Goal: Check status: Check status

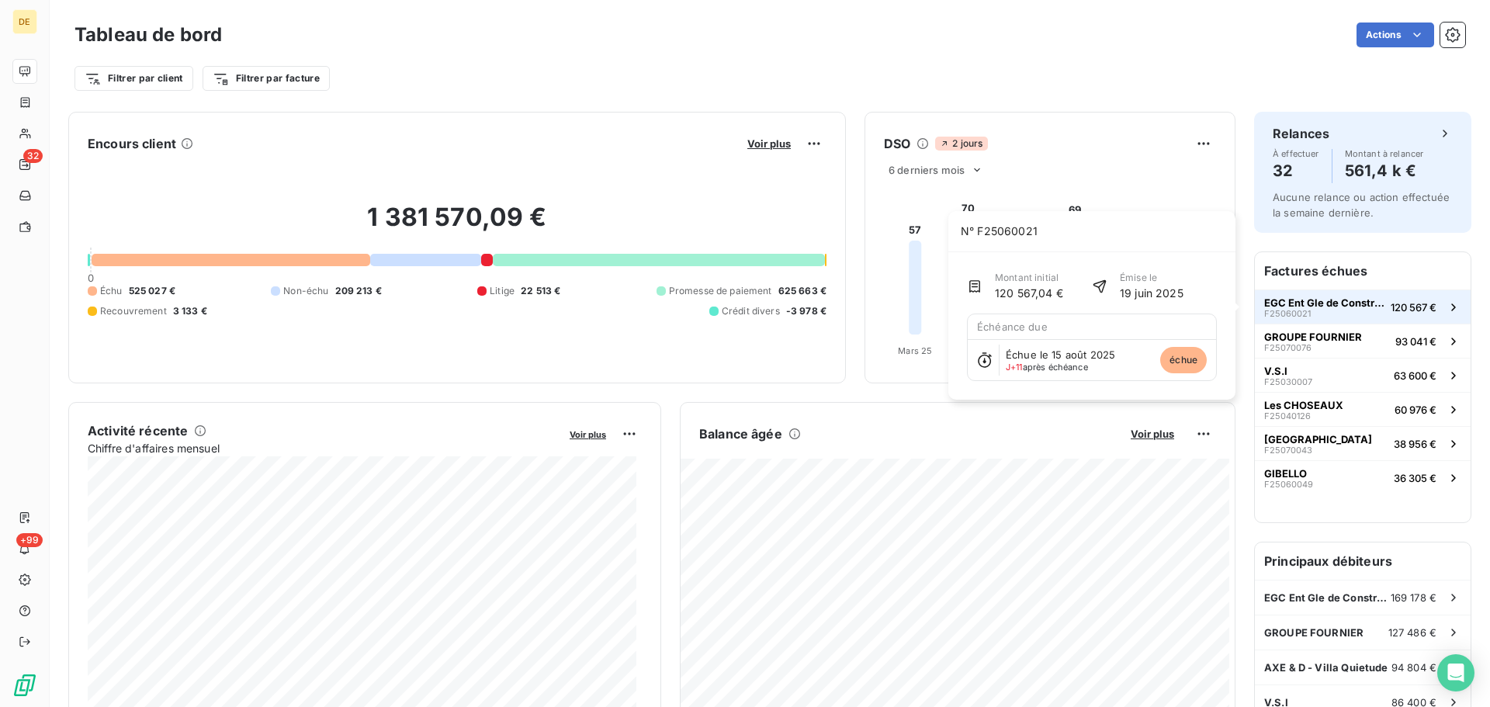
click at [1316, 300] on span "EGC Ent Gle de Constructions" at bounding box center [1324, 302] width 120 height 12
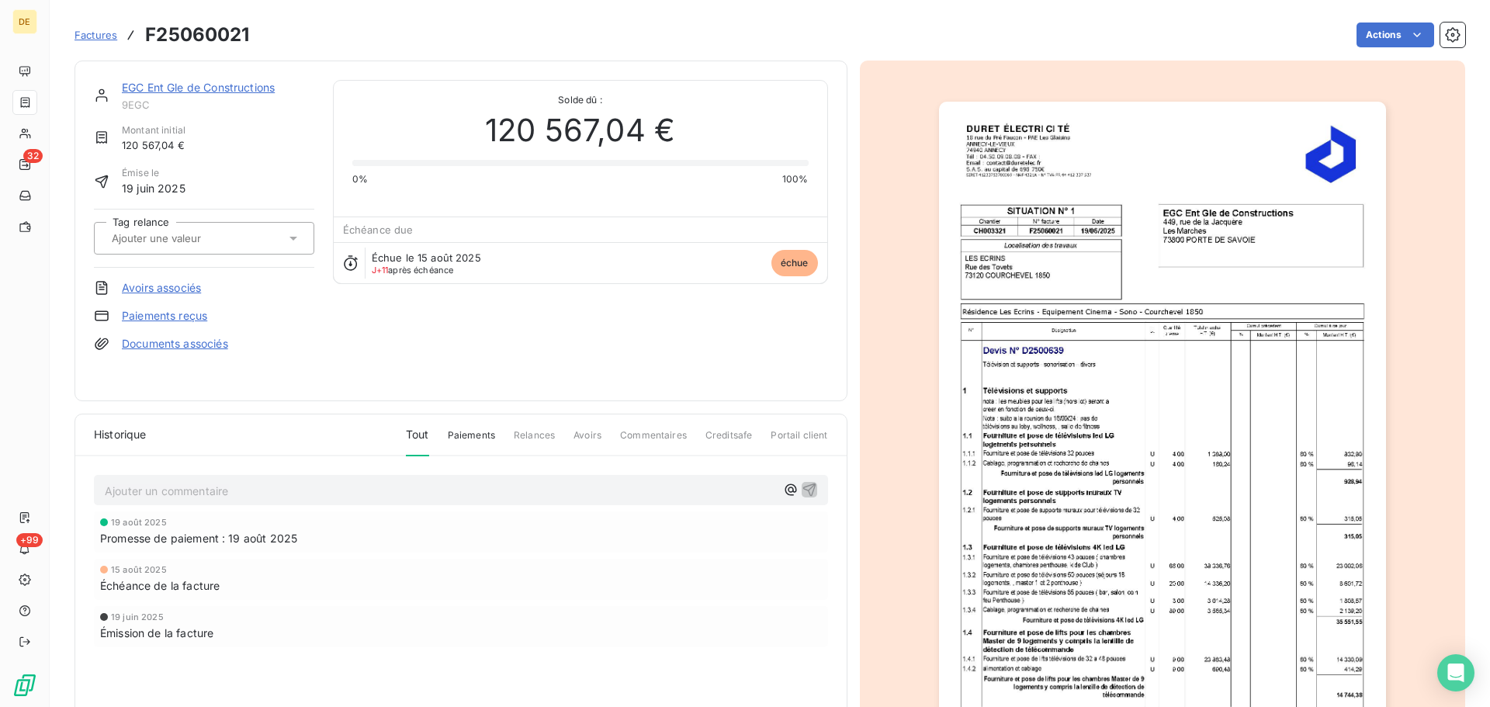
click at [248, 88] on link "EGC Ent Gle de Constructions" at bounding box center [198, 87] width 153 height 13
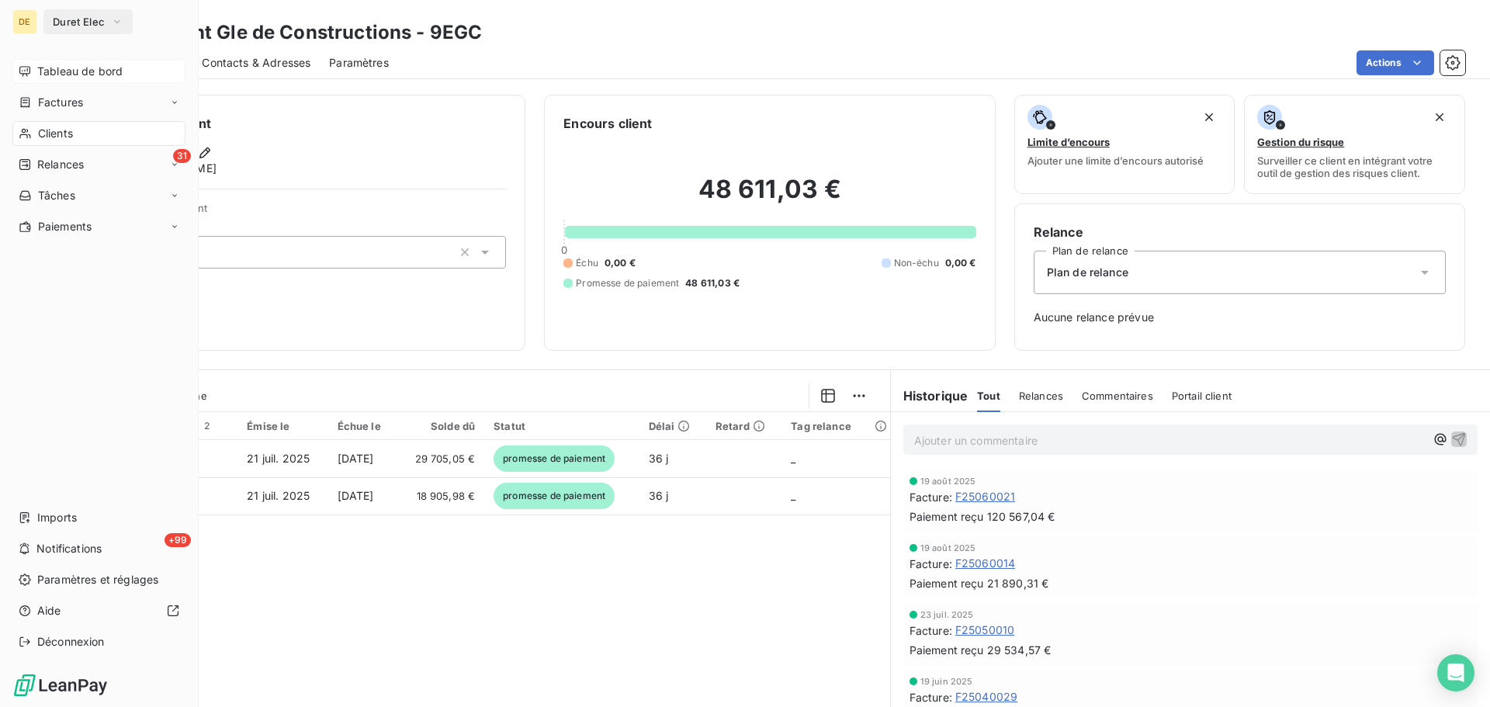
click at [29, 70] on icon at bounding box center [25, 71] width 12 height 12
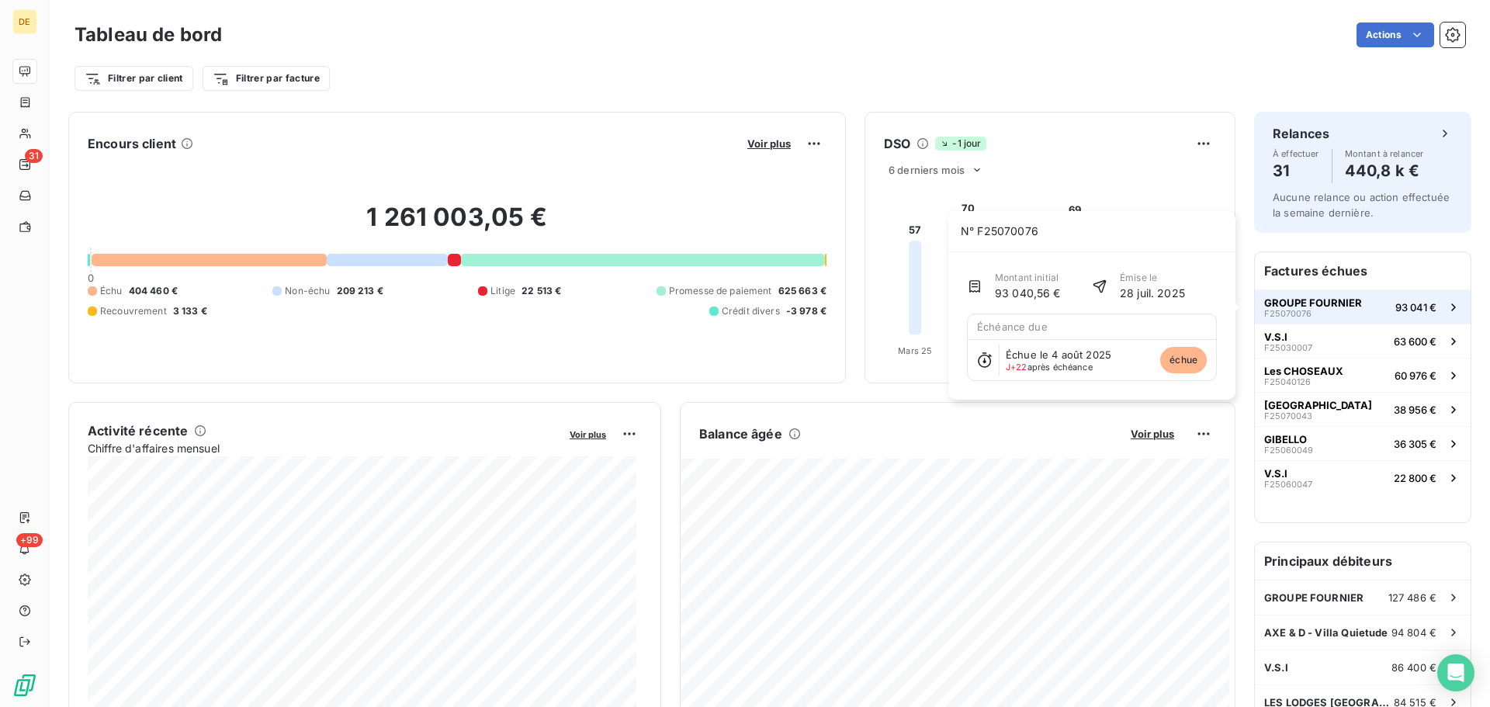
click at [1353, 301] on button "GROUPE FOURNIER F25070076 93 041 €" at bounding box center [1363, 306] width 216 height 34
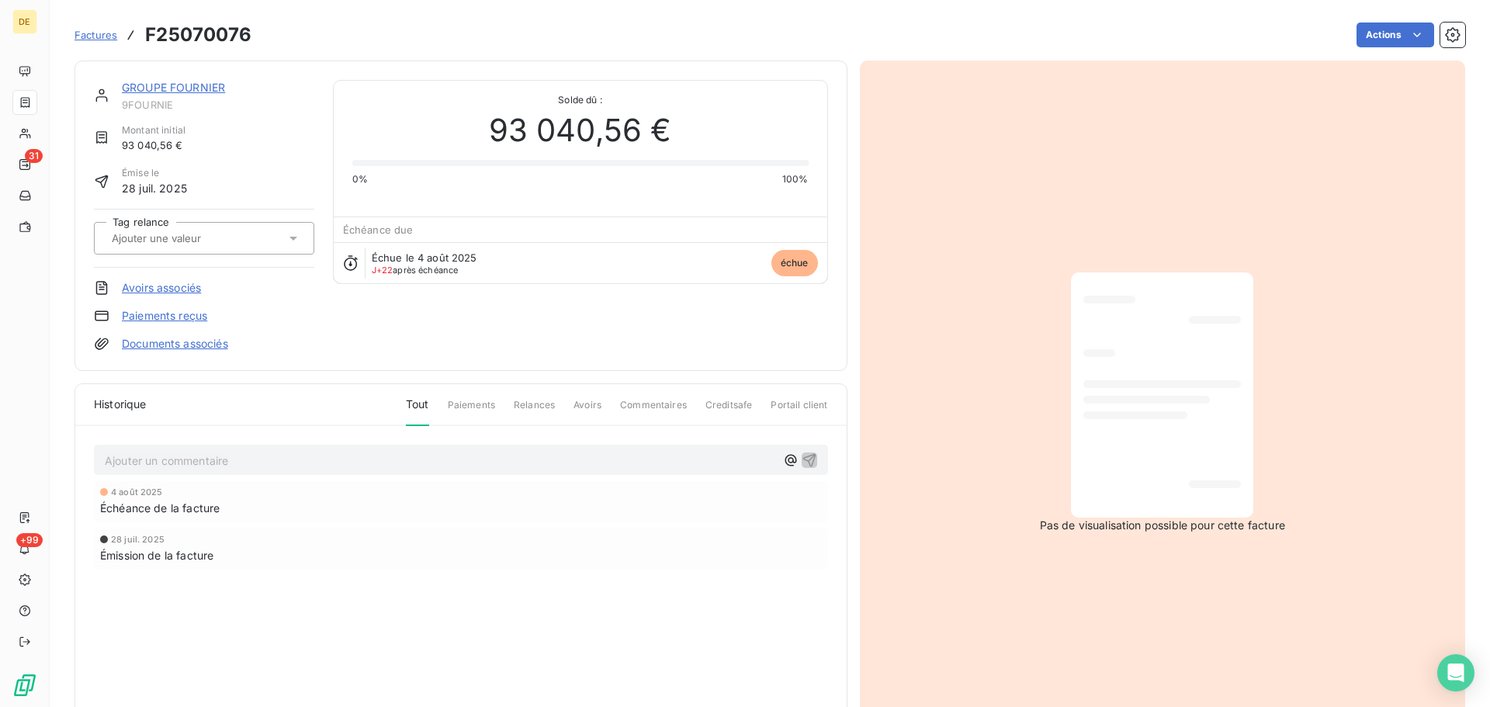
click at [232, 464] on p "Ajouter un commentaire ﻿" at bounding box center [441, 460] width 672 height 19
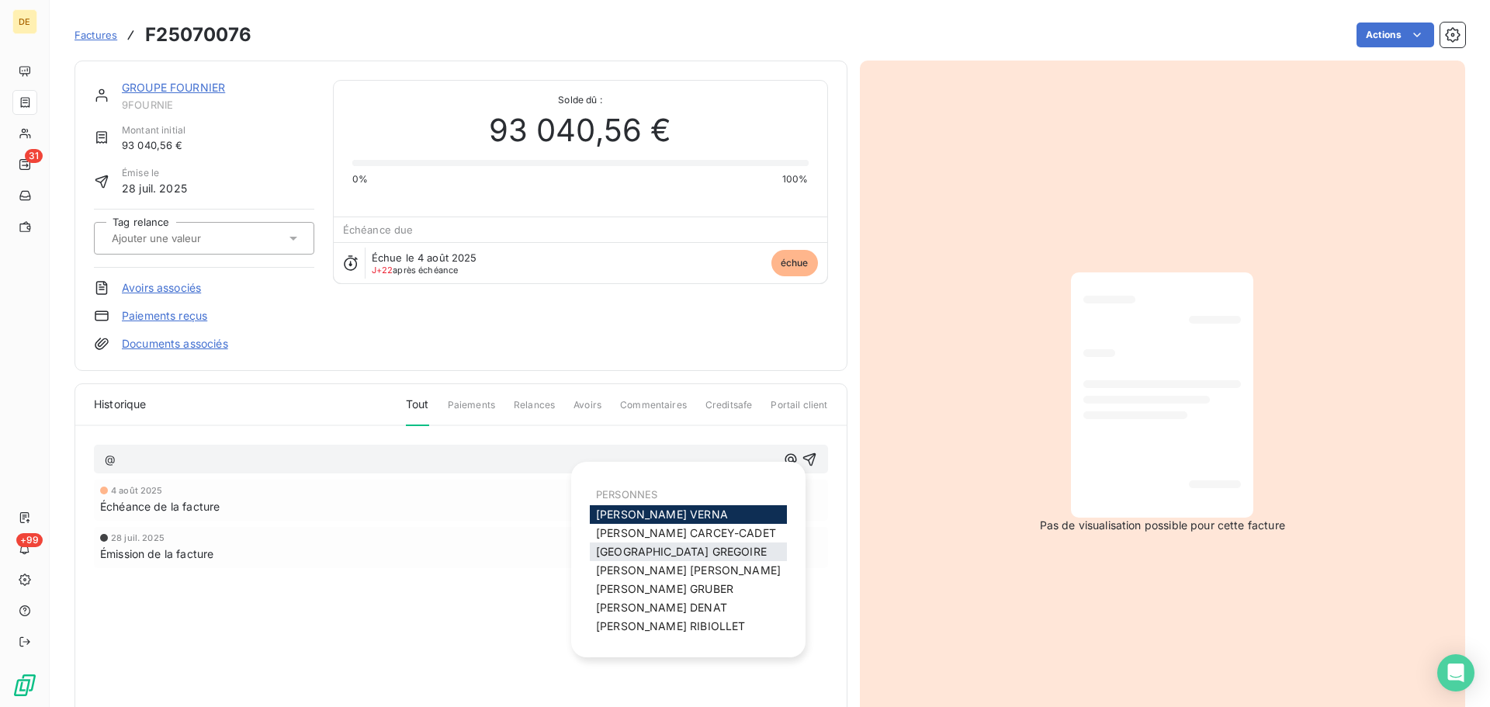
click at [643, 551] on span "[PERSON_NAME]" at bounding box center [681, 551] width 171 height 13
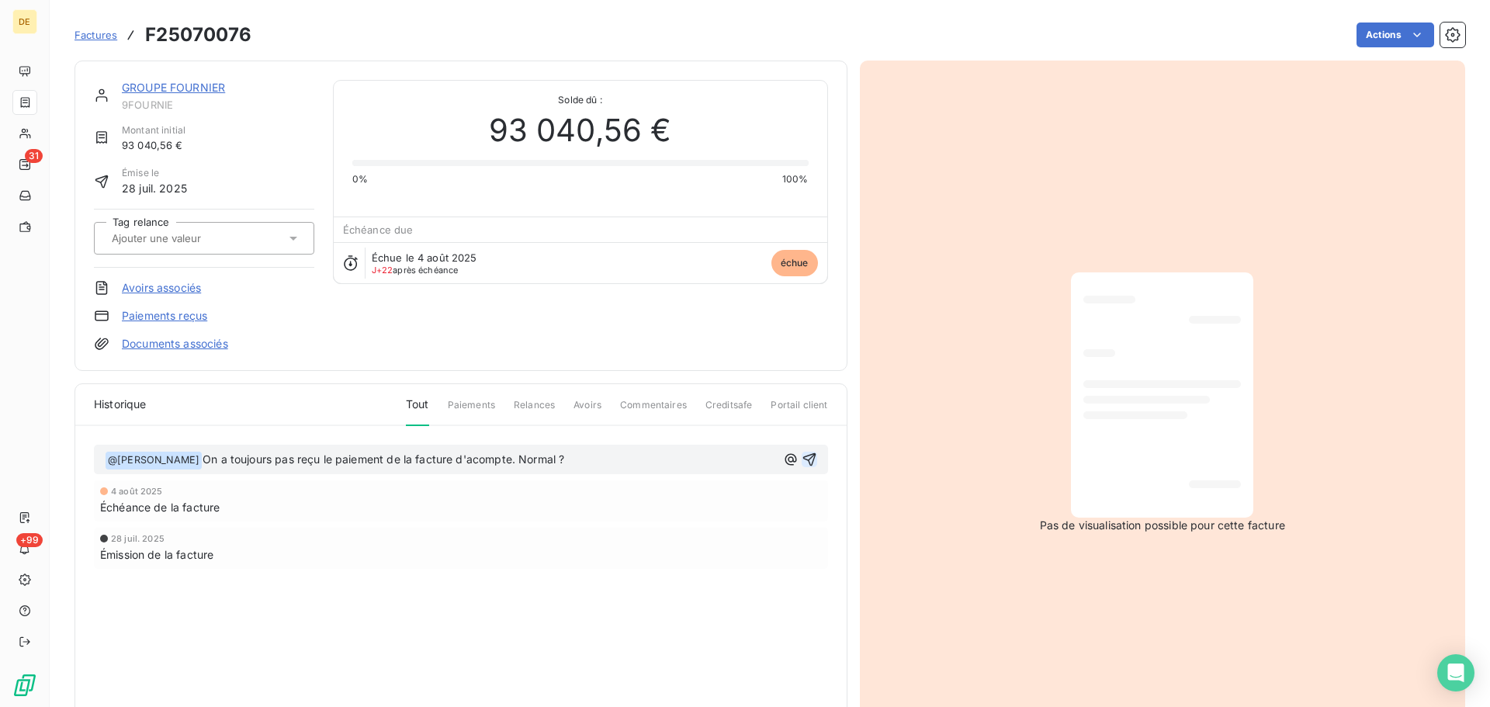
click at [802, 461] on icon "button" at bounding box center [810, 460] width 16 height 16
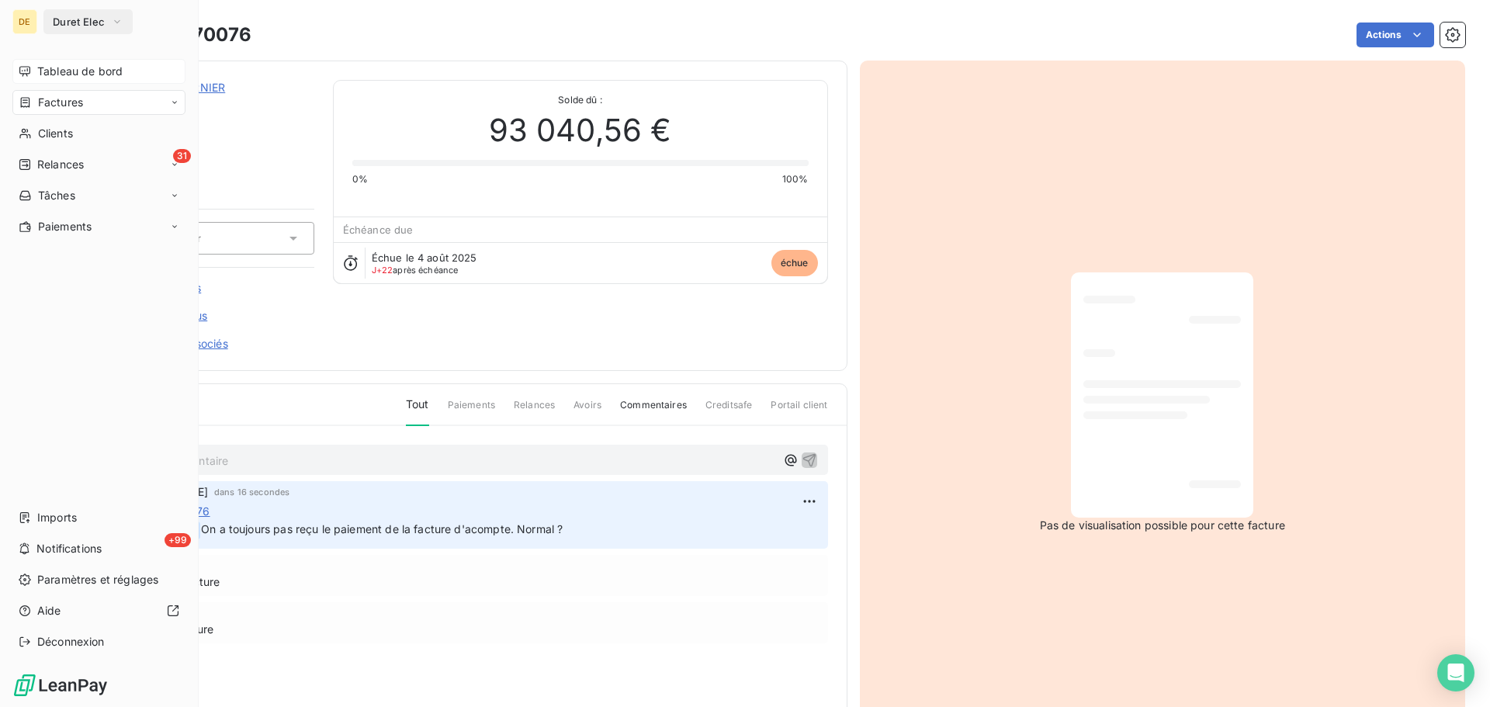
drag, startPoint x: 31, startPoint y: 66, endPoint x: 44, endPoint y: 77, distance: 17.1
click at [31, 66] on div "Tableau de bord" at bounding box center [98, 71] width 173 height 25
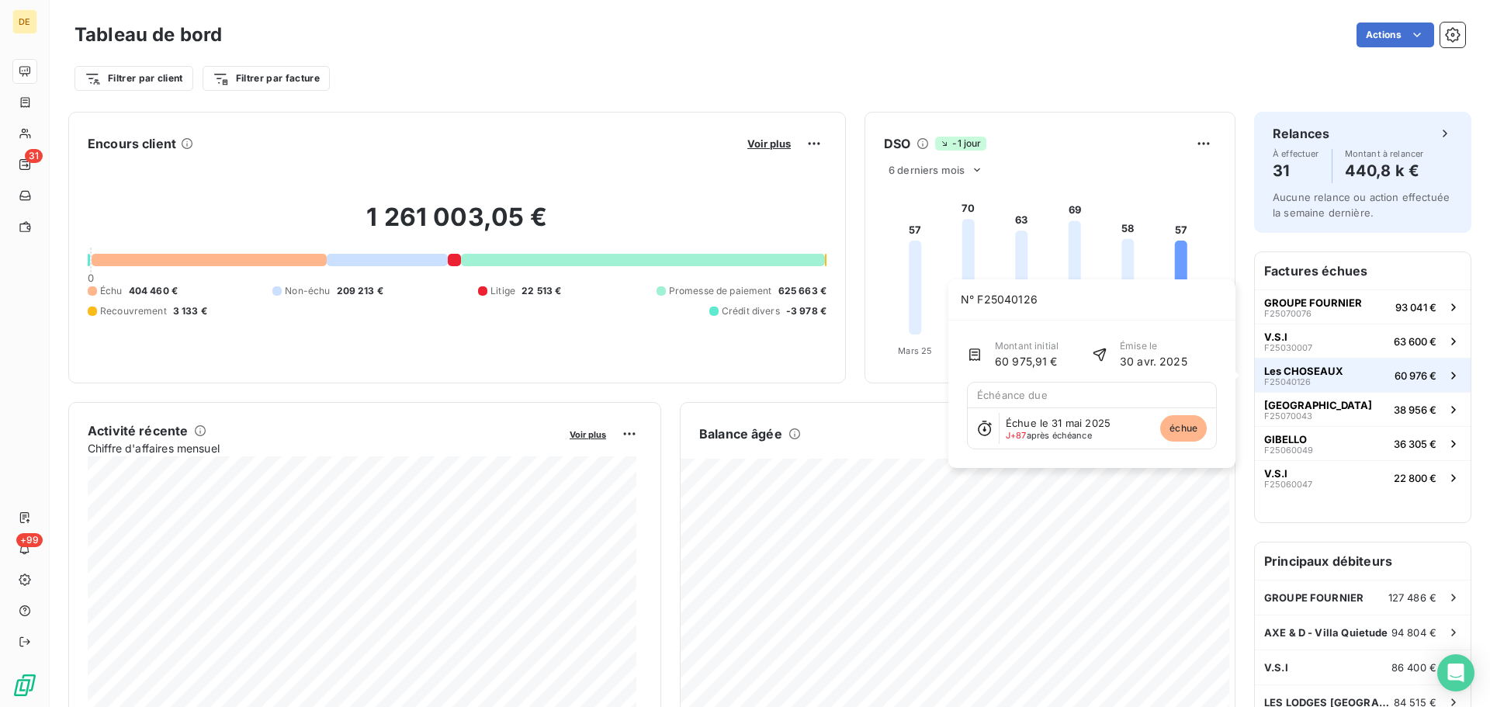
click at [1424, 379] on span "60 976 €" at bounding box center [1416, 375] width 42 height 12
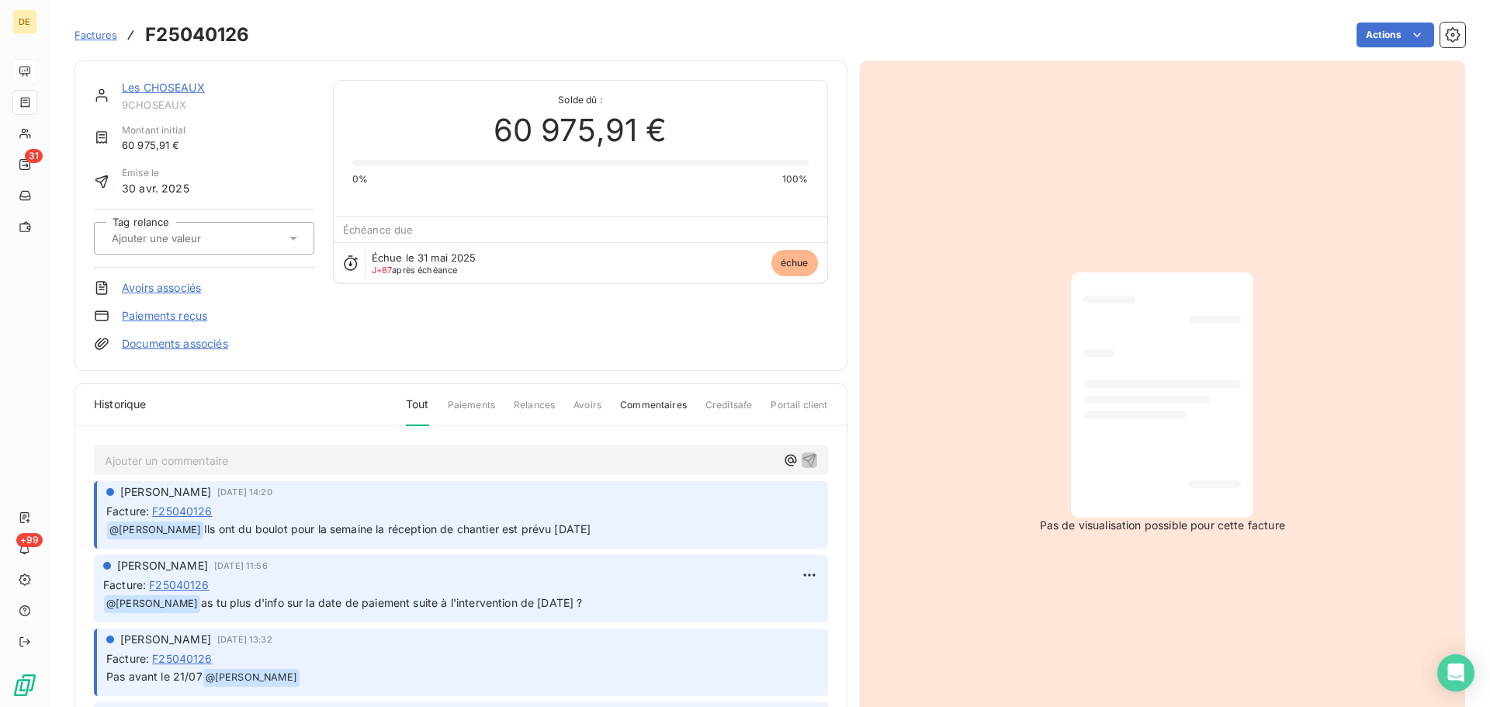
click at [355, 461] on p "Ajouter un commentaire ﻿" at bounding box center [441, 460] width 672 height 19
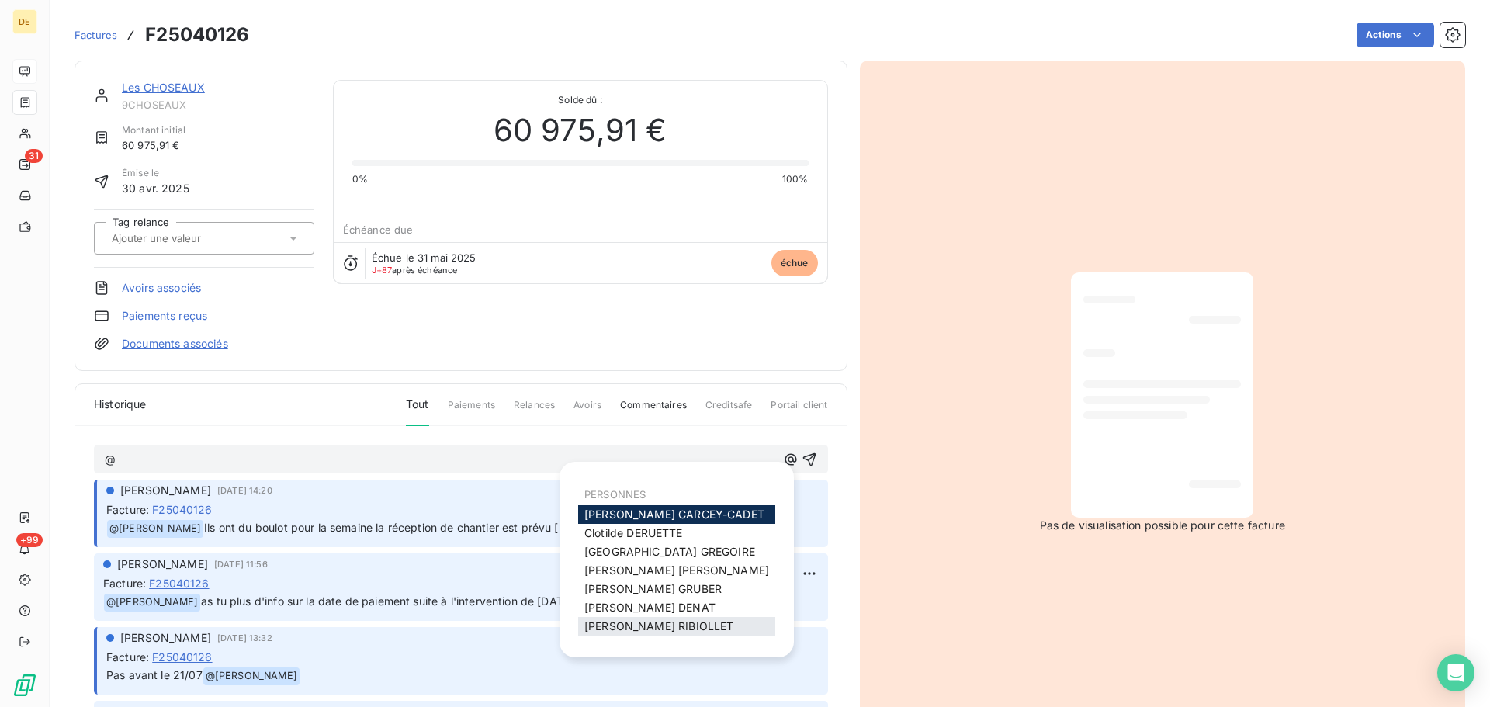
click at [648, 622] on span "[PERSON_NAME]" at bounding box center [658, 625] width 149 height 13
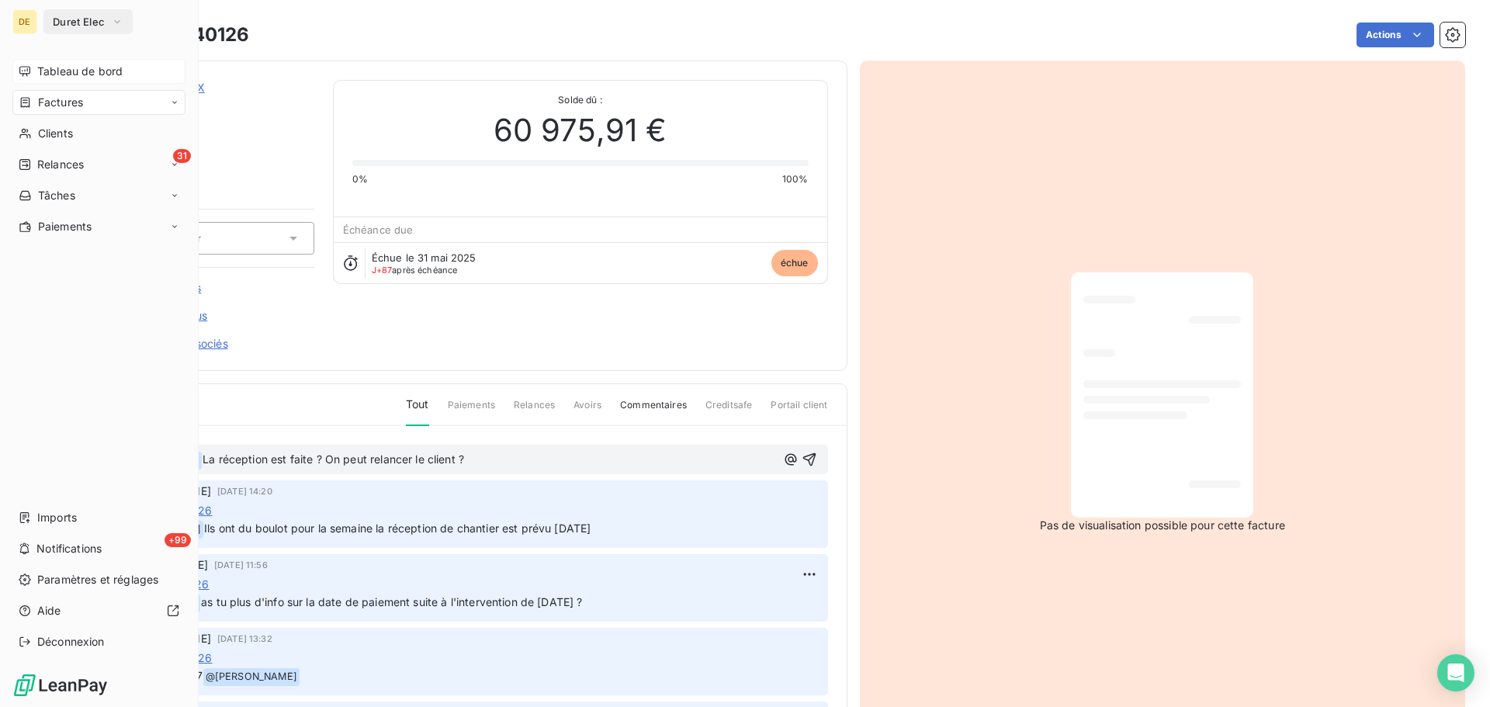
drag, startPoint x: 36, startPoint y: 71, endPoint x: 74, endPoint y: 74, distance: 37.3
click at [36, 71] on div "Tableau de bord" at bounding box center [98, 71] width 173 height 25
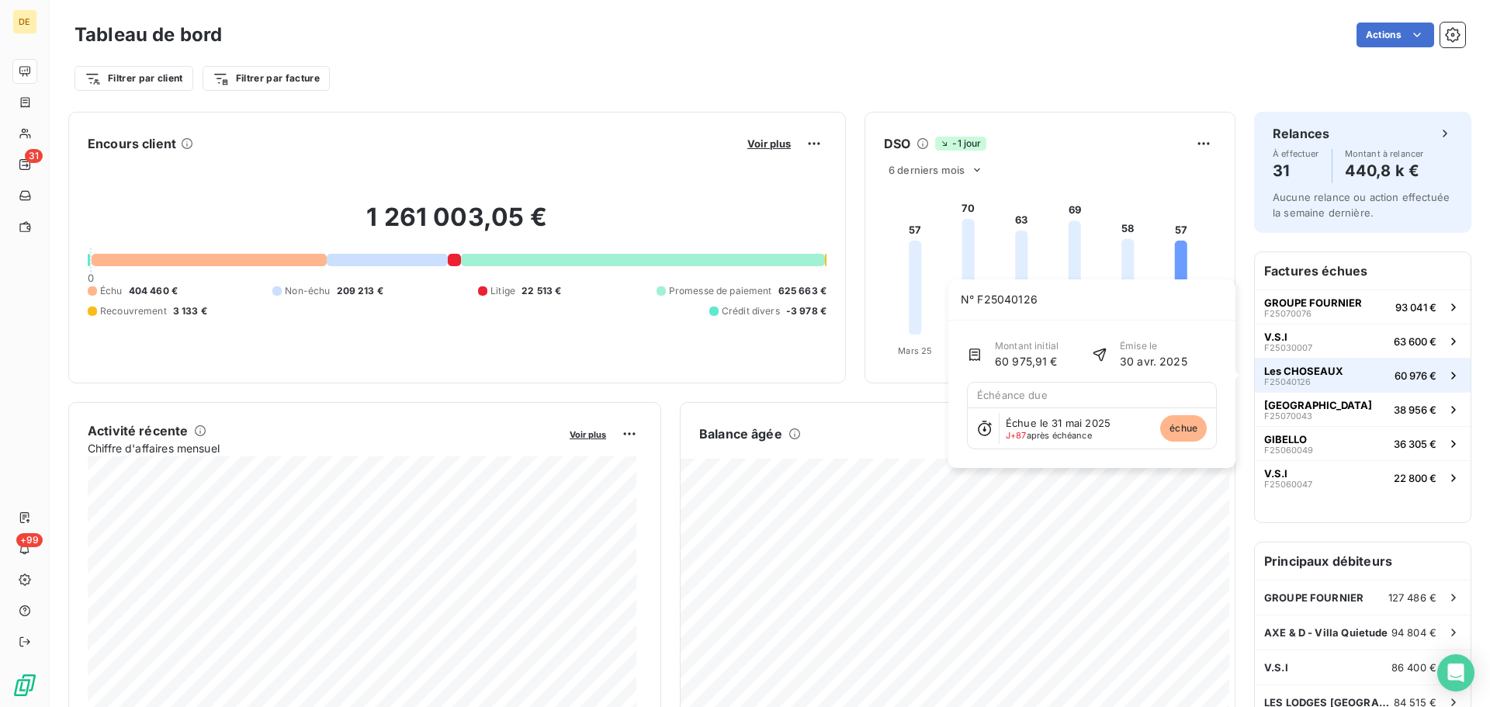
click at [1295, 368] on span "Les CHOSEAUX" at bounding box center [1303, 371] width 79 height 12
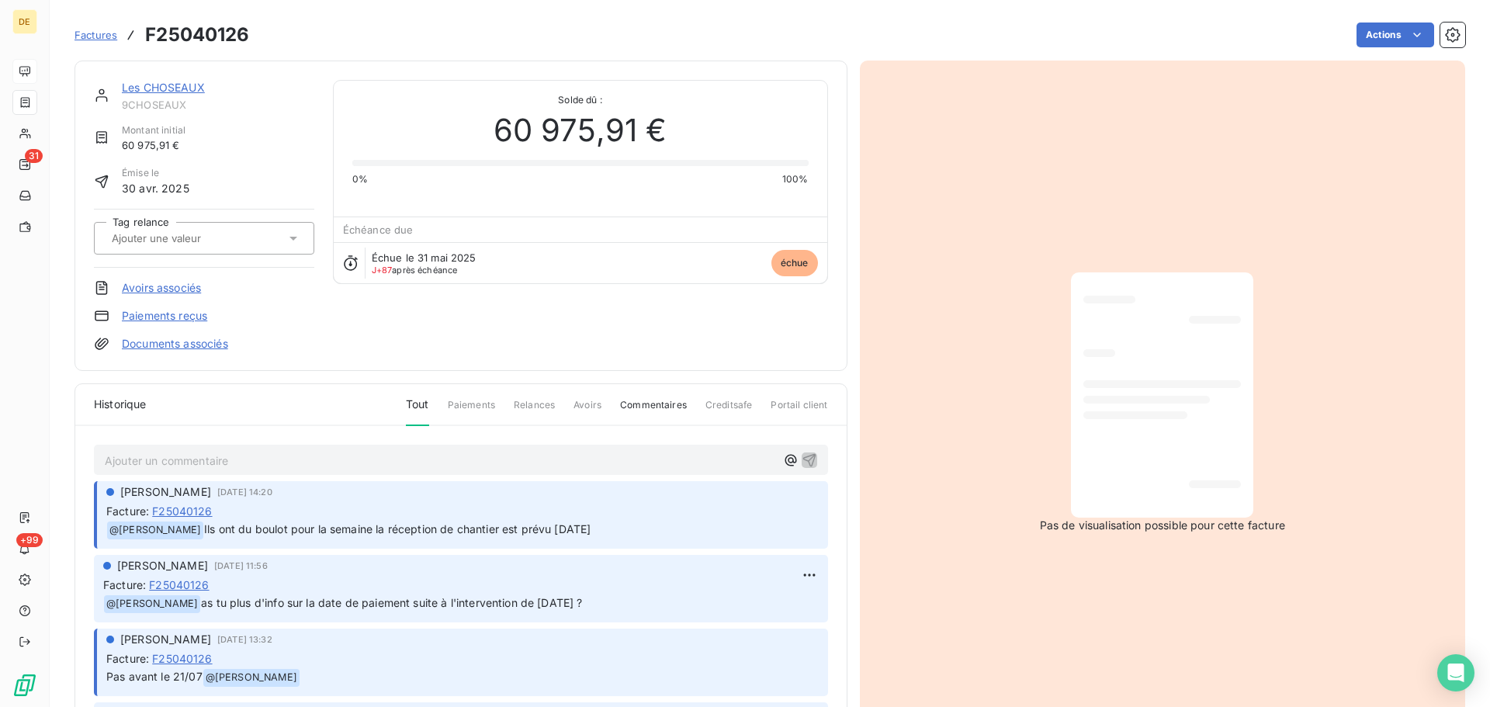
click at [478, 463] on p "Ajouter un commentaire ﻿" at bounding box center [441, 460] width 672 height 19
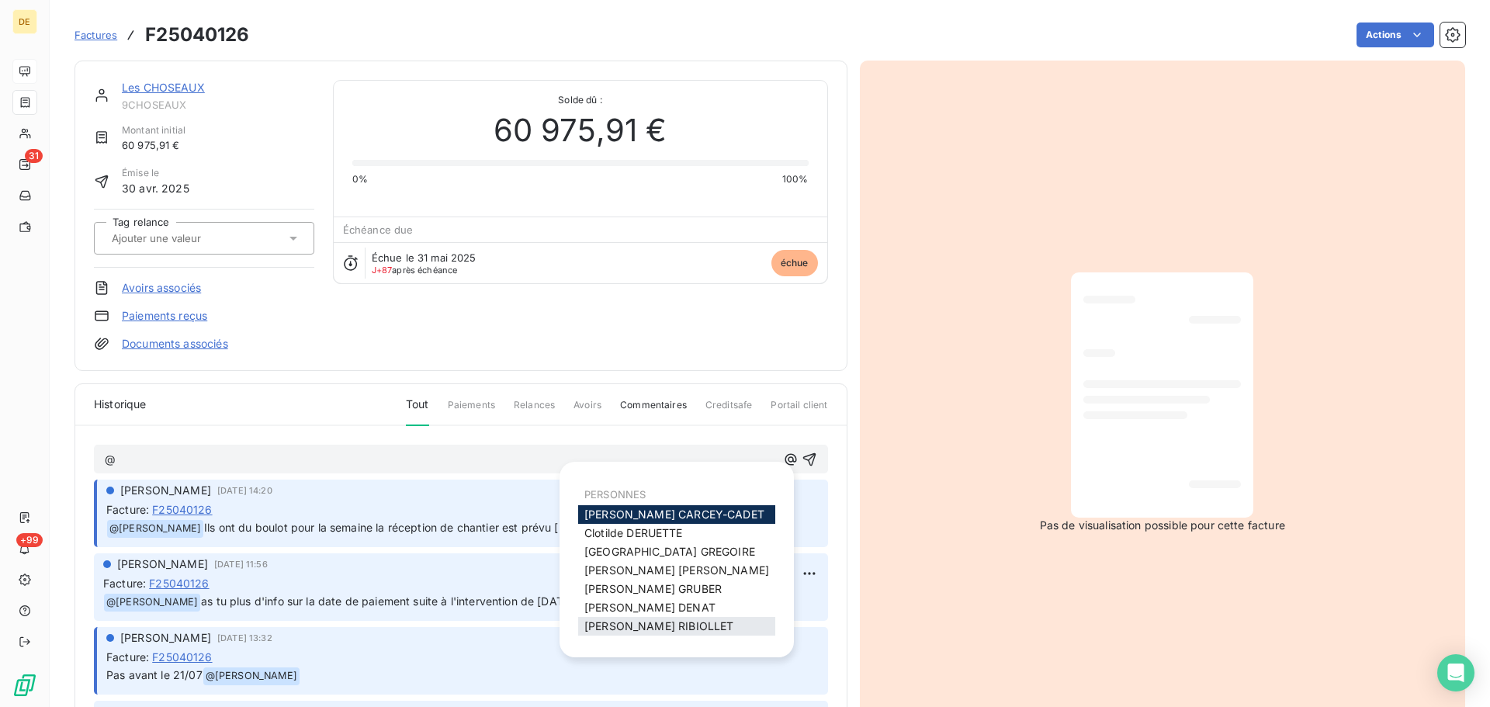
click at [625, 626] on span "[PERSON_NAME]" at bounding box center [658, 625] width 149 height 13
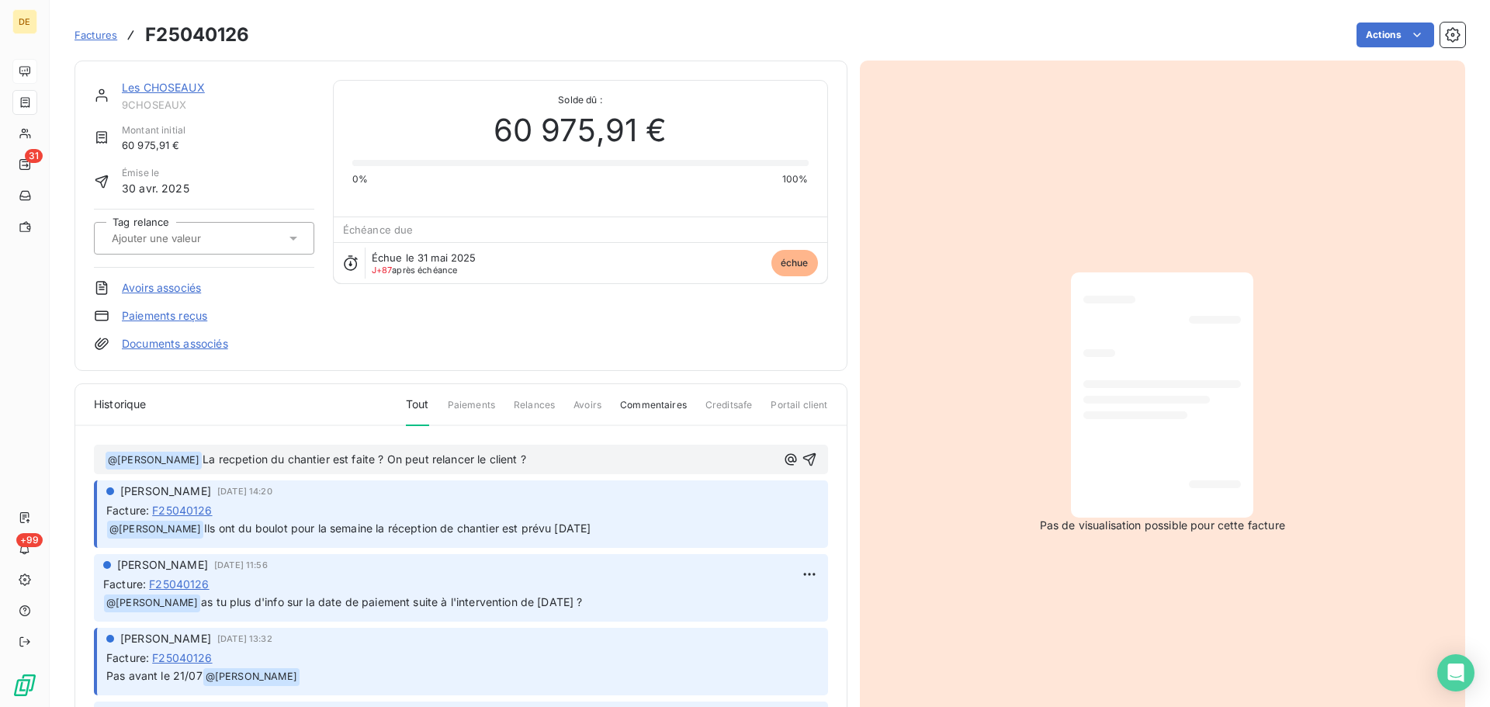
click at [235, 457] on span "La recpetion du chantier est faite ? On peut relancer le client ?" at bounding box center [365, 458] width 324 height 13
click at [238, 466] on span "La reception du chantier est faite ? On peut relancer le client ?" at bounding box center [365, 458] width 324 height 13
click at [396, 466] on span "La reception du chantier est faite ? On peut relancer le client ?" at bounding box center [365, 458] width 324 height 13
click at [802, 462] on icon "button" at bounding box center [810, 460] width 16 height 16
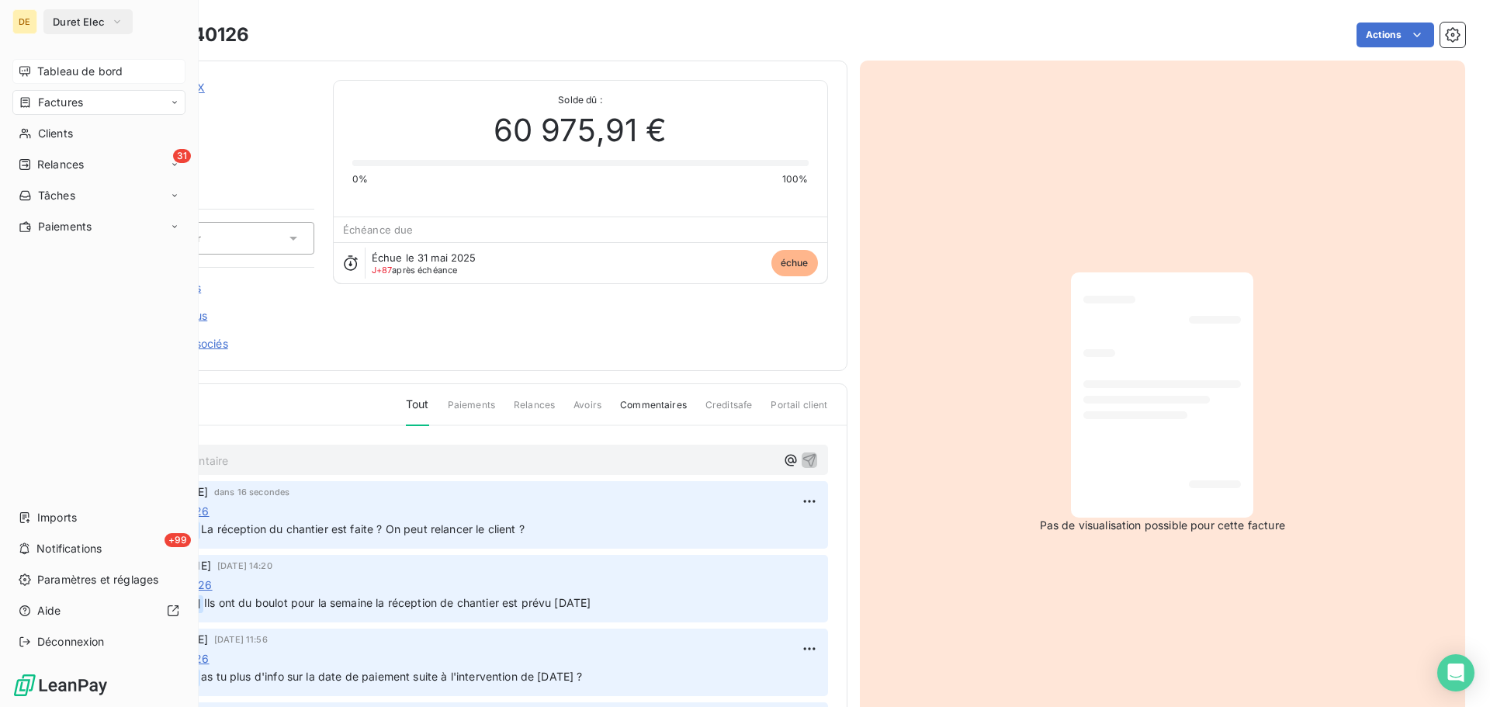
click at [81, 72] on span "Tableau de bord" at bounding box center [79, 72] width 85 height 16
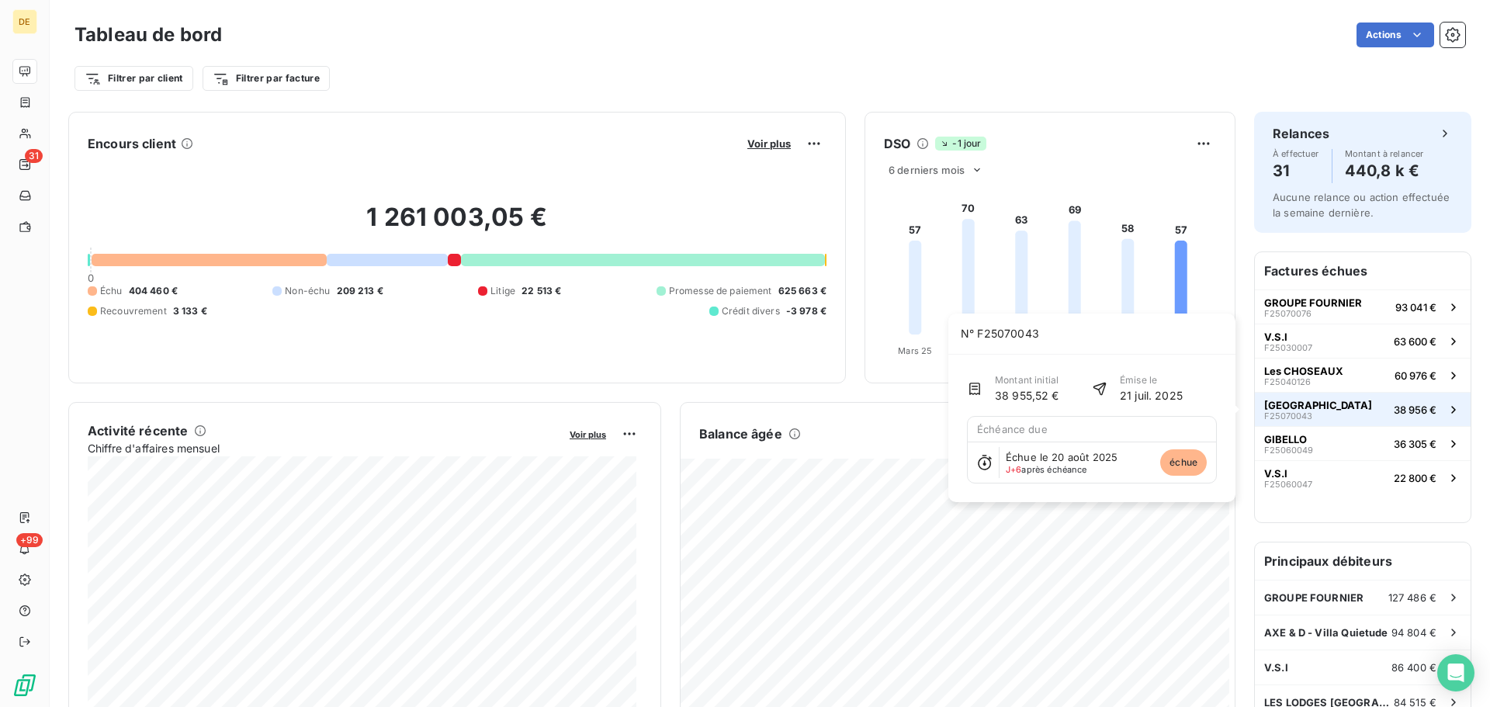
click at [1313, 411] on span "[GEOGRAPHIC_DATA]" at bounding box center [1318, 405] width 108 height 12
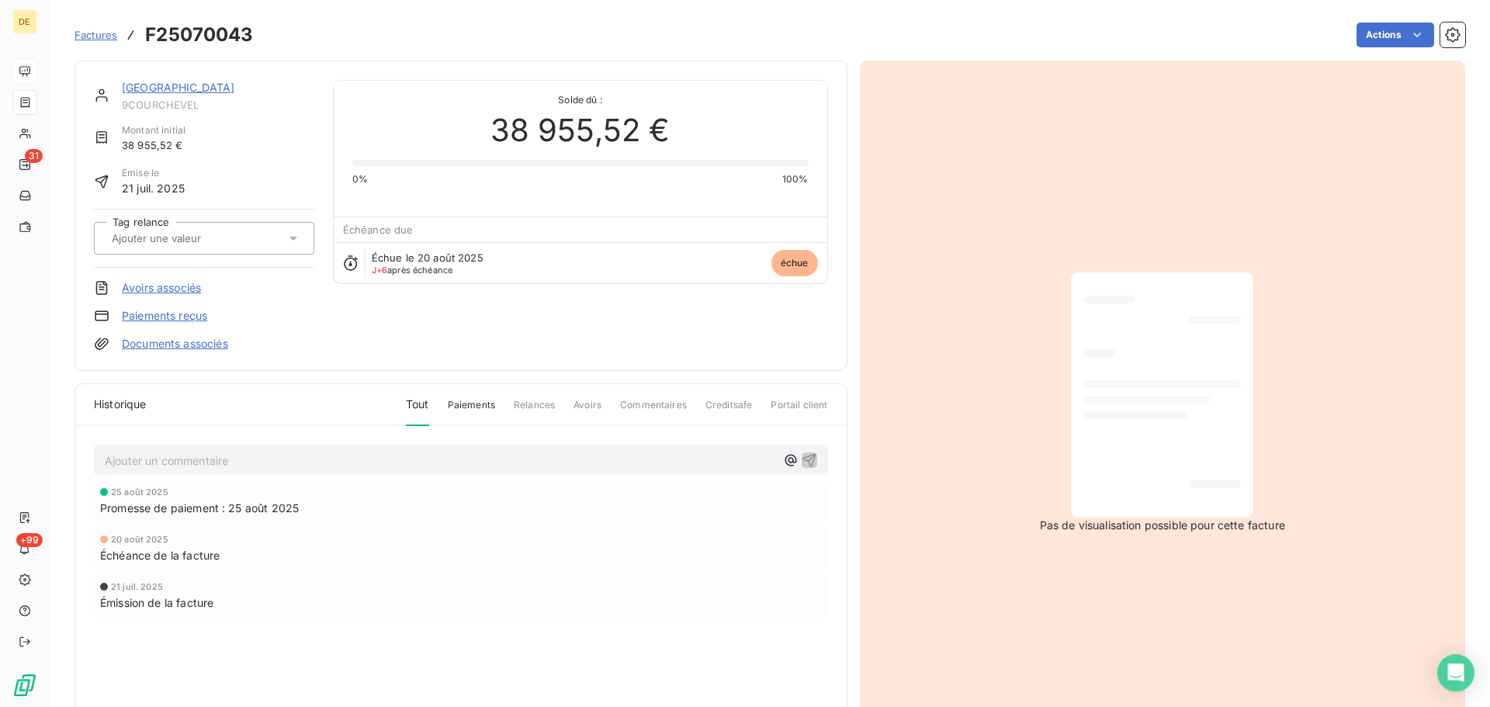
click at [225, 87] on link "[GEOGRAPHIC_DATA]" at bounding box center [178, 87] width 113 height 13
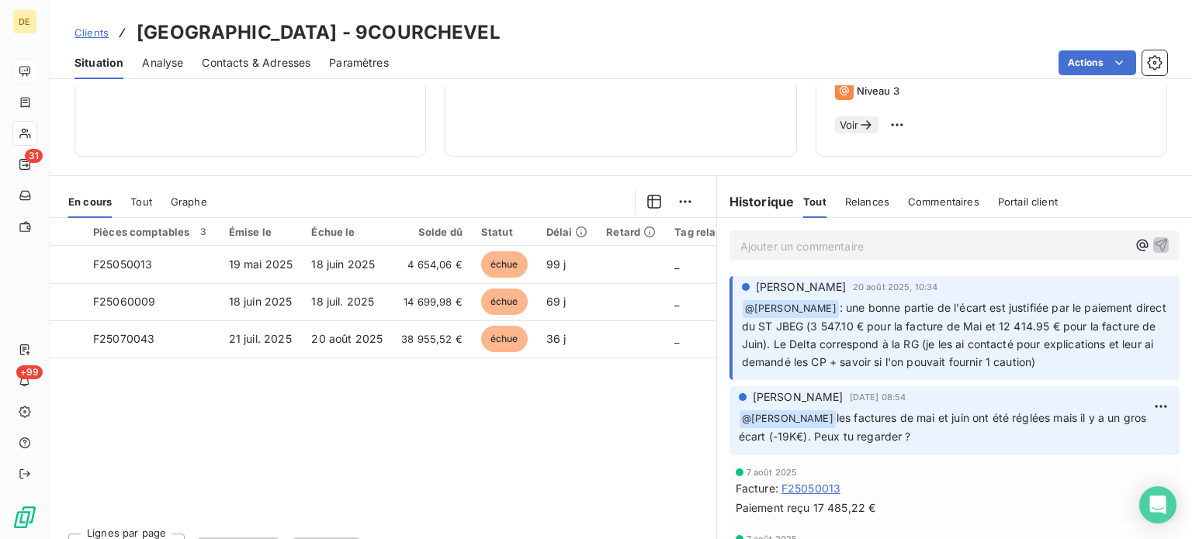
scroll to position [279, 0]
